Goal: Transaction & Acquisition: Subscribe to service/newsletter

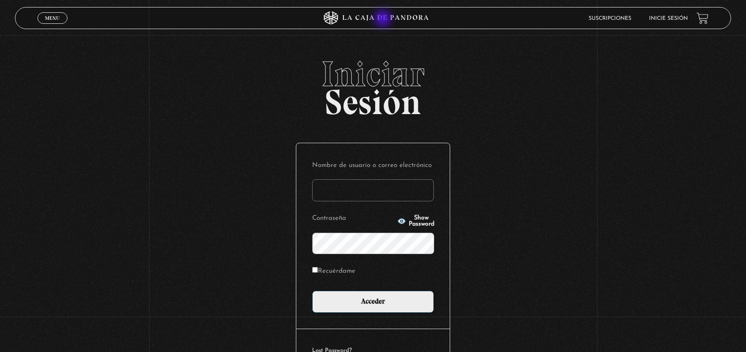
click at [383, 19] on icon at bounding box center [385, 18] width 86 height 6
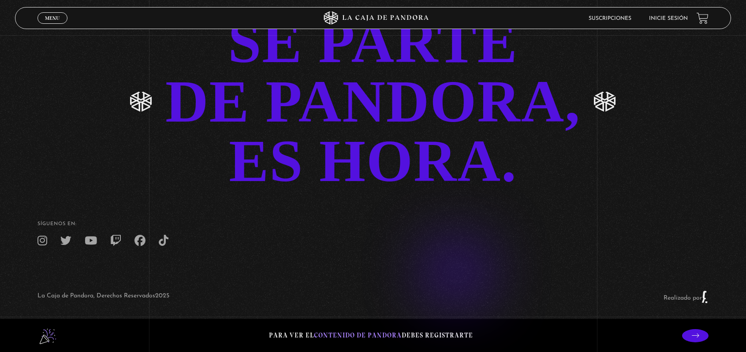
scroll to position [2042, 0]
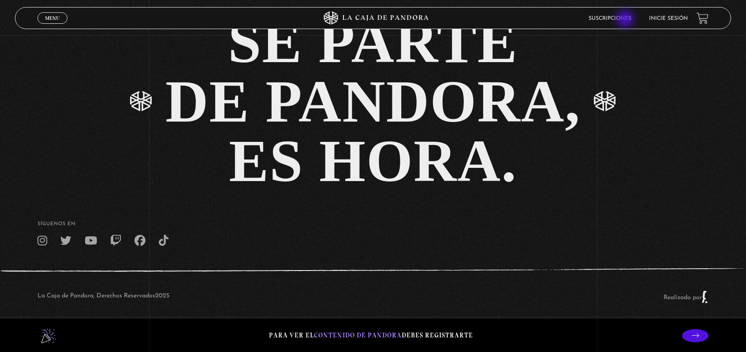
click at [626, 20] on link "Suscripciones" at bounding box center [609, 18] width 43 height 5
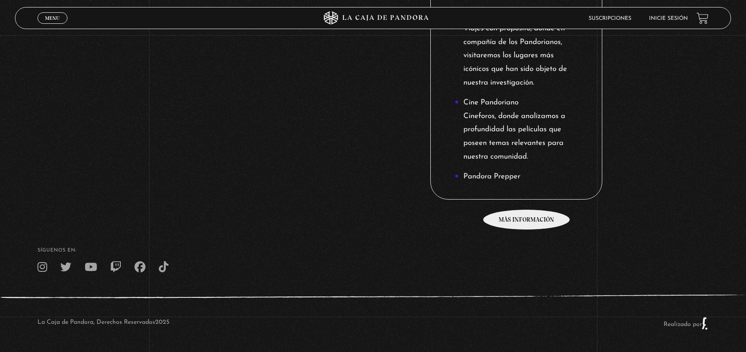
scroll to position [783, 0]
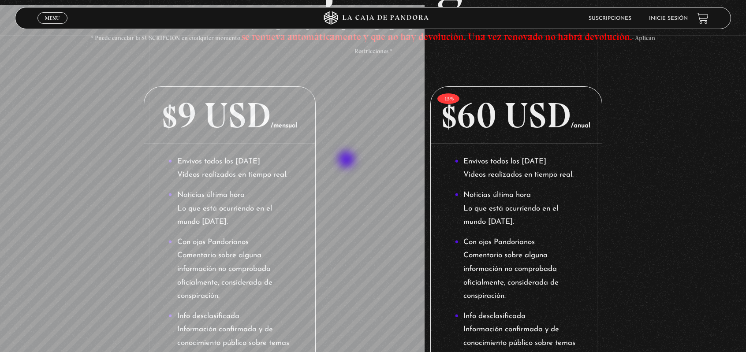
scroll to position [0, 0]
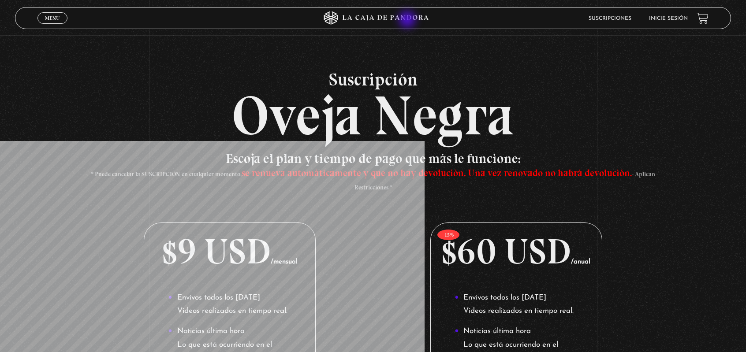
click at [408, 20] on icon at bounding box center [373, 17] width 224 height 13
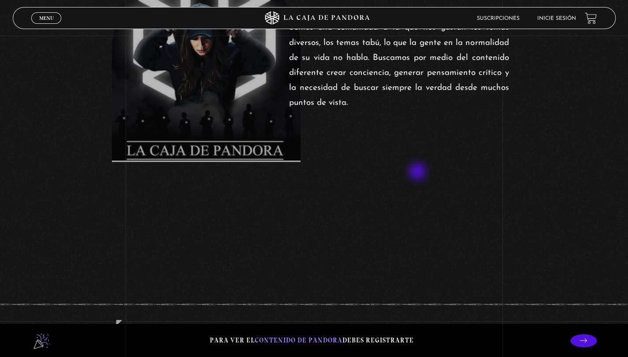
scroll to position [646, 0]
